Goal: Information Seeking & Learning: Check status

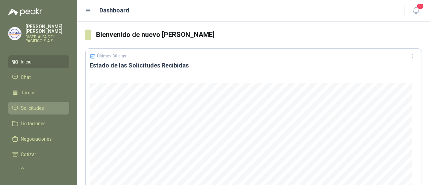
click at [40, 107] on span "Solicitudes" at bounding box center [32, 108] width 23 height 7
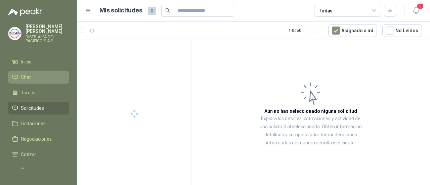
click at [50, 74] on li "Chat" at bounding box center [38, 77] width 53 height 7
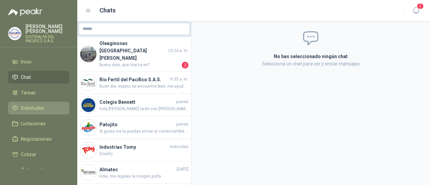
click at [48, 108] on li "Solicitudes" at bounding box center [38, 108] width 53 height 7
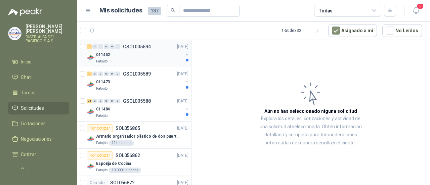
click at [144, 55] on div "011452" at bounding box center [139, 55] width 87 height 8
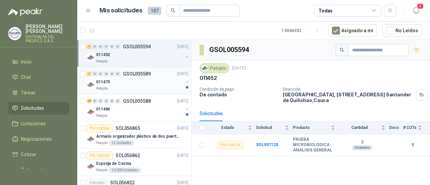
click at [116, 76] on div "0" at bounding box center [117, 74] width 5 height 5
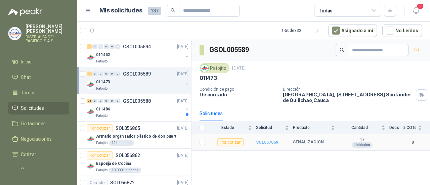
click at [264, 140] on b "SOL057069" at bounding box center [267, 142] width 22 height 5
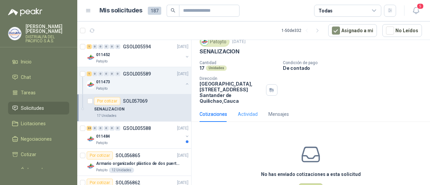
scroll to position [50, 0]
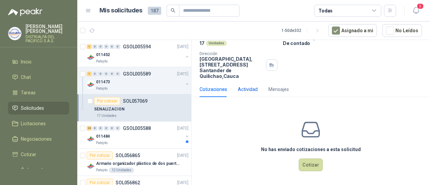
click at [248, 89] on div "Actividad" at bounding box center [248, 89] width 20 height 7
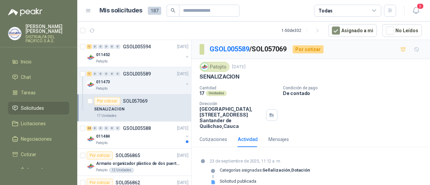
scroll to position [8, 0]
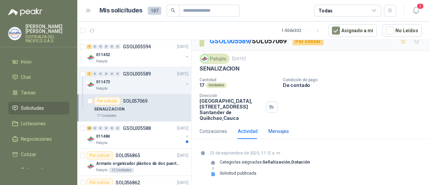
click at [271, 128] on div "Mensajes" at bounding box center [279, 131] width 21 height 7
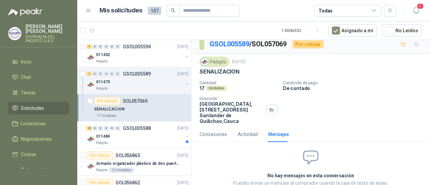
scroll to position [39, 0]
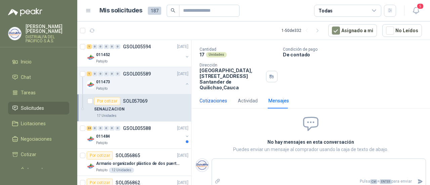
click at [211, 101] on div "Cotizaciones" at bounding box center [214, 100] width 28 height 7
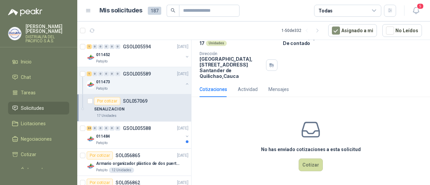
scroll to position [16, 0]
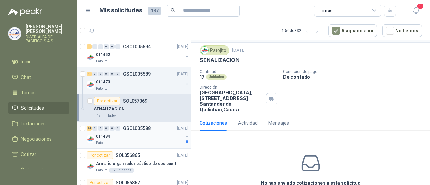
click at [115, 137] on div "011484" at bounding box center [139, 136] width 87 height 8
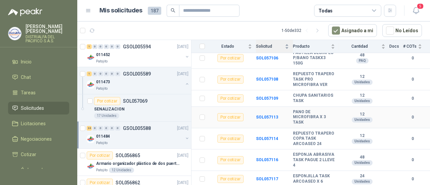
scroll to position [475, 0]
click at [143, 141] on div "Patojito" at bounding box center [139, 143] width 87 height 5
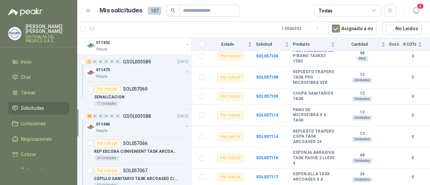
scroll to position [0, 0]
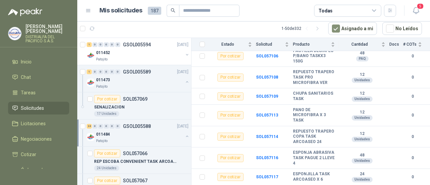
click at [185, 136] on button "button" at bounding box center [187, 136] width 5 height 5
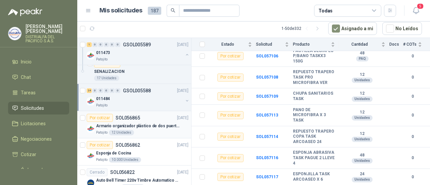
scroll to position [134, 0]
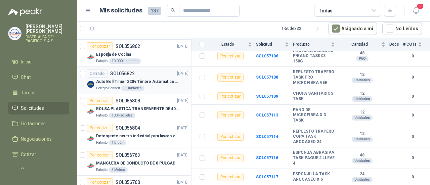
click at [164, 86] on div "Colegio [PERSON_NAME] 1 Unidades" at bounding box center [142, 88] width 92 height 5
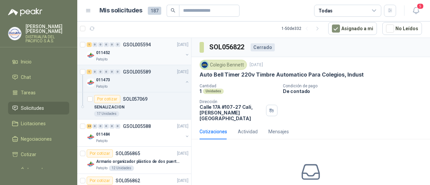
click at [143, 55] on div "011452" at bounding box center [139, 53] width 87 height 8
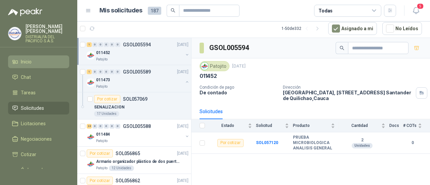
click at [32, 65] on li "Inicio" at bounding box center [38, 61] width 53 height 7
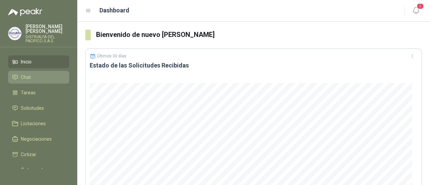
click at [40, 78] on li "Chat" at bounding box center [38, 77] width 53 height 7
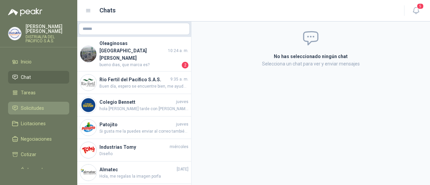
click at [36, 109] on span "Solicitudes" at bounding box center [32, 108] width 23 height 7
